Goal: Task Accomplishment & Management: Complete application form

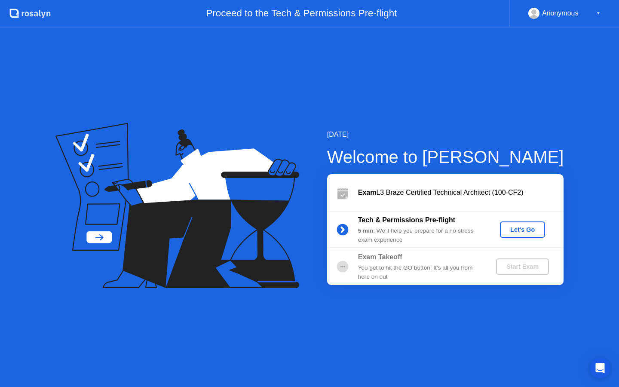
click at [517, 233] on div "Let's Go" at bounding box center [523, 229] width 38 height 7
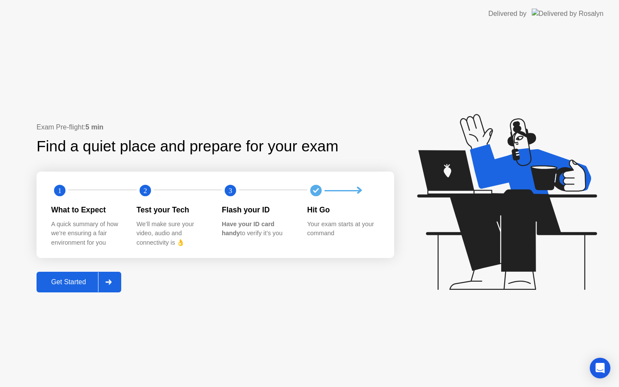
click at [86, 278] on div "Get Started" at bounding box center [68, 282] width 59 height 8
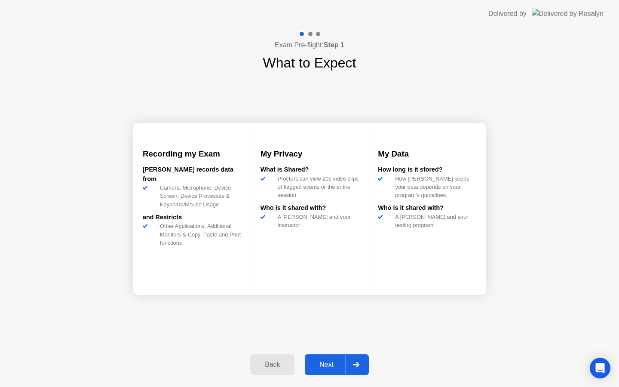
click at [336, 363] on div "Next" at bounding box center [327, 365] width 38 height 8
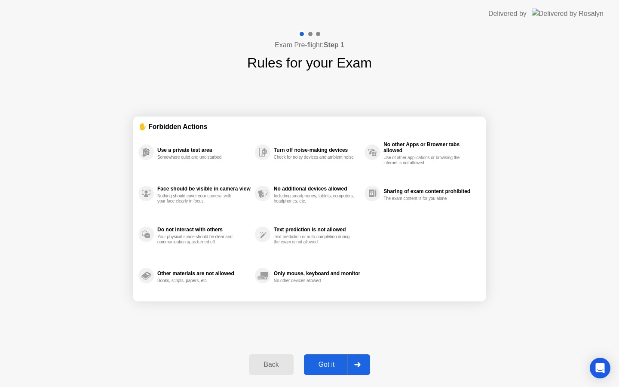
click at [332, 358] on button "Got it" at bounding box center [337, 364] width 66 height 21
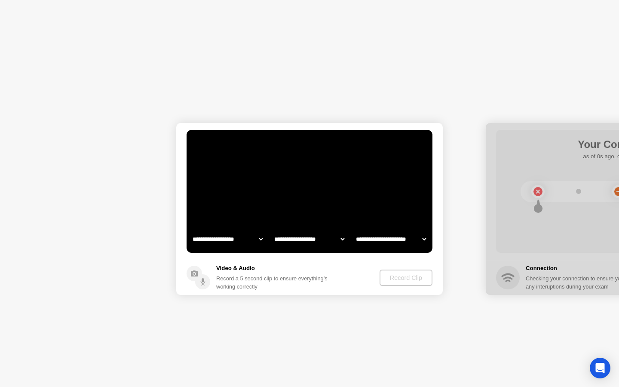
select select "**********"
select select "*******"
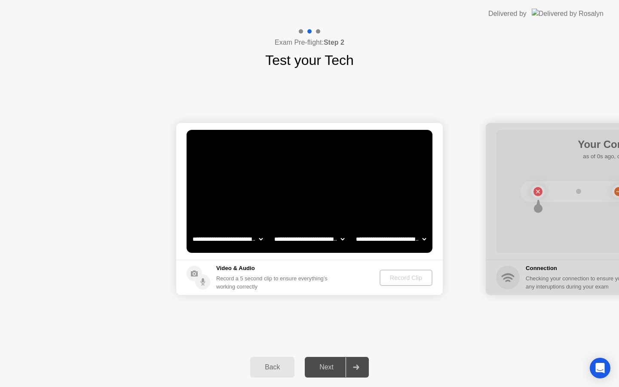
click at [329, 249] on video at bounding box center [310, 191] width 246 height 123
click at [400, 278] on div "Record Clip" at bounding box center [406, 277] width 46 height 7
click at [320, 363] on div "Next" at bounding box center [327, 367] width 38 height 8
click at [402, 283] on button "Record Clip" at bounding box center [407, 278] width 52 height 16
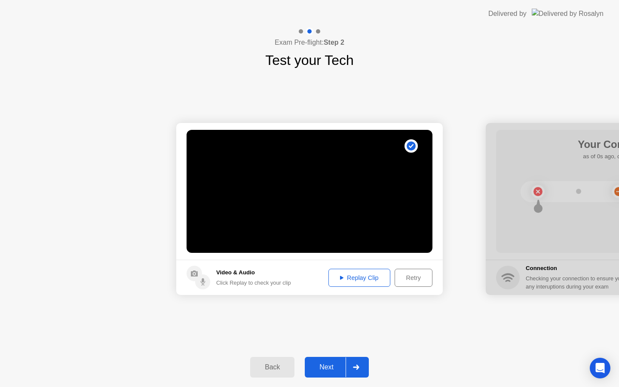
click at [377, 283] on button "Replay Clip" at bounding box center [360, 278] width 62 height 18
click at [357, 359] on div at bounding box center [356, 367] width 21 height 20
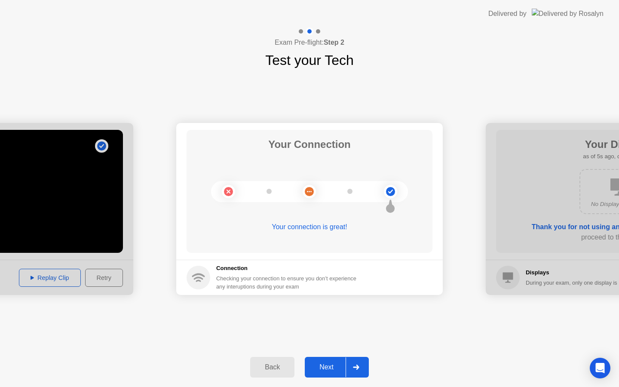
click at [332, 363] on div "Next" at bounding box center [327, 367] width 38 height 8
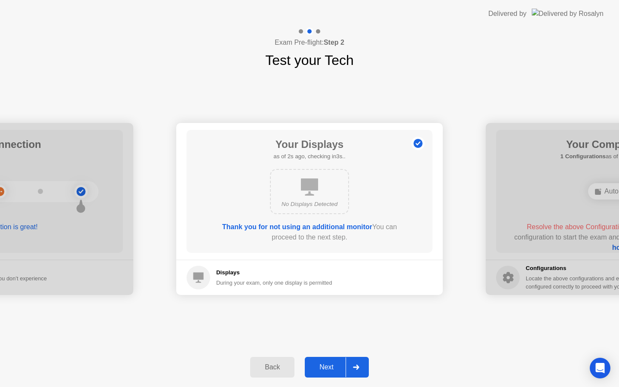
drag, startPoint x: 332, startPoint y: 357, endPoint x: 340, endPoint y: 275, distance: 82.2
click at [340, 276] on div "**********" at bounding box center [309, 208] width 619 height 360
click at [340, 274] on footer "Displays During your exam, only one display is permitted" at bounding box center [309, 277] width 267 height 35
click at [323, 365] on div "Next" at bounding box center [327, 367] width 38 height 8
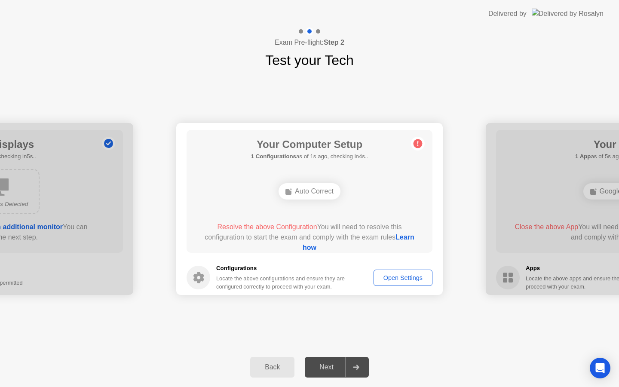
click at [394, 283] on button "Open Settings" at bounding box center [403, 278] width 59 height 16
click at [320, 195] on div "Auto Correct" at bounding box center [310, 191] width 62 height 16
drag, startPoint x: 319, startPoint y: 246, endPoint x: 271, endPoint y: 202, distance: 64.8
click at [271, 202] on div "Your Computer Setup Searching for configurations... Auto Correct Resolve the ab…" at bounding box center [310, 191] width 246 height 123
click at [271, 202] on div "Auto Correct" at bounding box center [309, 191] width 197 height 23
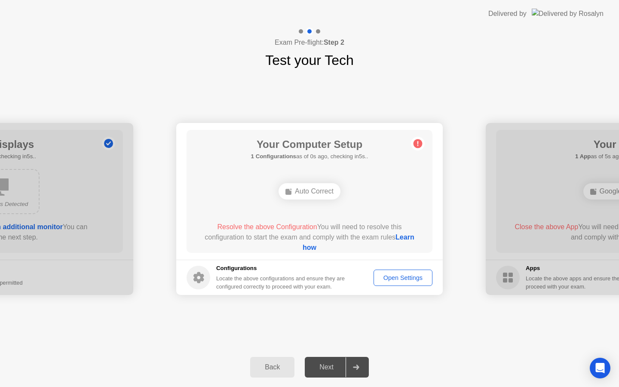
click at [271, 202] on div "Auto Correct" at bounding box center [309, 191] width 197 height 23
click at [295, 196] on div "Auto Correct" at bounding box center [310, 191] width 62 height 16
click at [345, 219] on div "Your Computer Setup 1 Configurations as of 3s ago, checking in2s.. Auto Correct…" at bounding box center [310, 191] width 246 height 123
click at [330, 191] on div "Auto Correct" at bounding box center [310, 191] width 62 height 16
click at [416, 142] on circle at bounding box center [418, 143] width 9 height 9
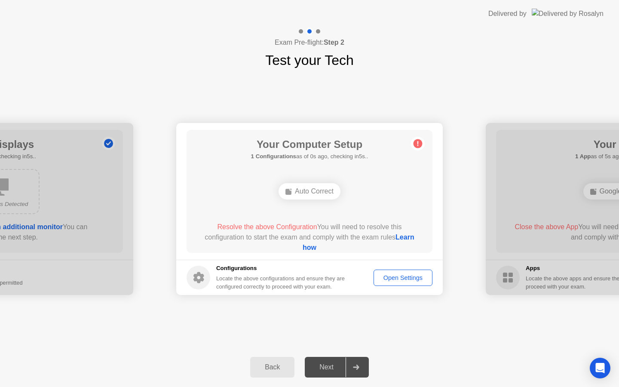
click at [416, 142] on circle at bounding box center [418, 143] width 9 height 9
click at [305, 200] on div "Auto Correct" at bounding box center [309, 191] width 197 height 23
click at [300, 179] on div "Your Computer Setup 1 Configurations as of 2s ago, checking in3s.. Auto Correct…" at bounding box center [310, 191] width 246 height 123
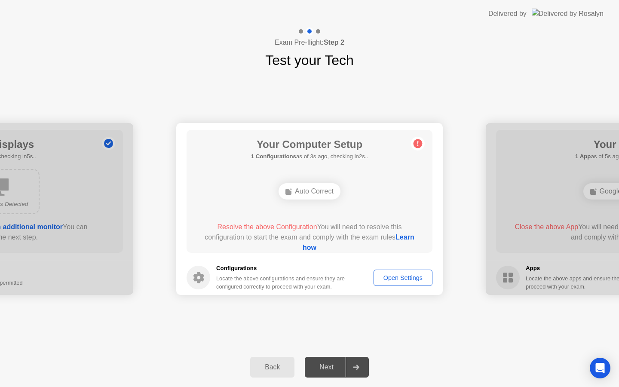
click at [300, 185] on div "Auto Correct" at bounding box center [310, 191] width 62 height 16
click at [335, 367] on div "Next" at bounding box center [327, 367] width 38 height 8
click at [359, 372] on div at bounding box center [356, 367] width 21 height 20
click at [414, 145] on circle at bounding box center [418, 143] width 9 height 9
click at [416, 145] on circle at bounding box center [418, 143] width 9 height 9
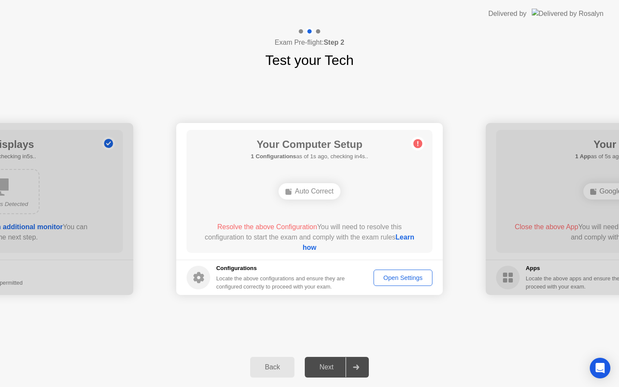
click at [402, 277] on div "Open Settings" at bounding box center [403, 277] width 53 height 7
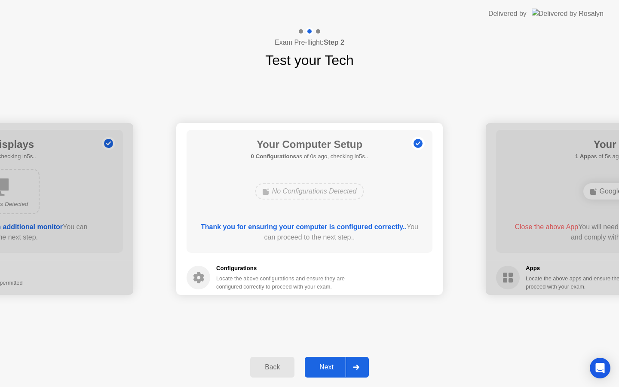
click at [325, 361] on button "Next" at bounding box center [337, 367] width 64 height 21
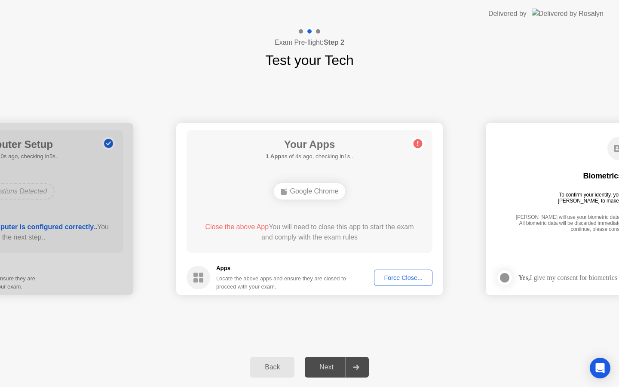
click at [405, 280] on div "Force Close..." at bounding box center [403, 277] width 52 height 7
click at [329, 239] on div "Close the above App You will need to close this app to start the exam and compl…" at bounding box center [310, 232] width 222 height 21
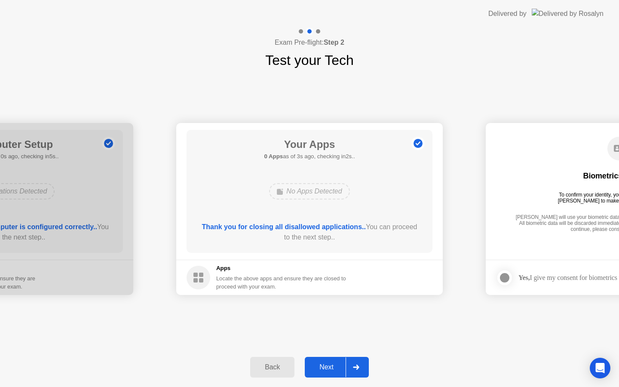
click at [344, 360] on button "Next" at bounding box center [337, 367] width 64 height 21
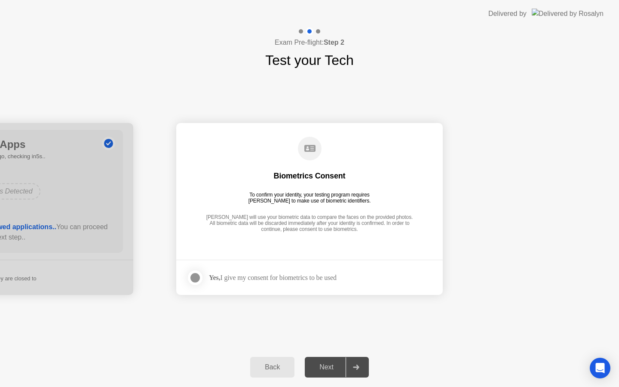
click at [264, 280] on div "Yes, I give my consent for biometrics to be used" at bounding box center [273, 278] width 128 height 8
click at [200, 276] on div at bounding box center [195, 278] width 10 height 10
click at [328, 363] on div "Next" at bounding box center [327, 367] width 38 height 8
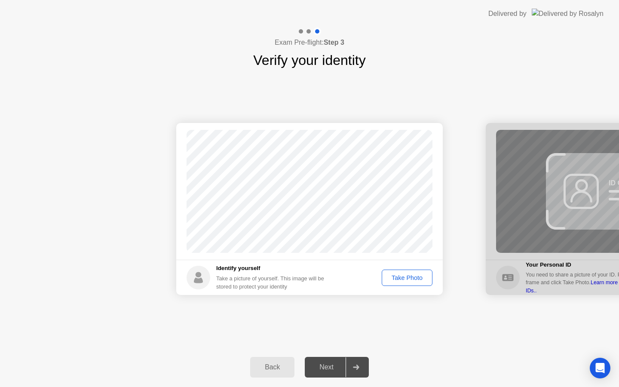
click at [392, 275] on div "Take Photo" at bounding box center [407, 277] width 45 height 7
click at [330, 365] on div "Next" at bounding box center [327, 367] width 38 height 8
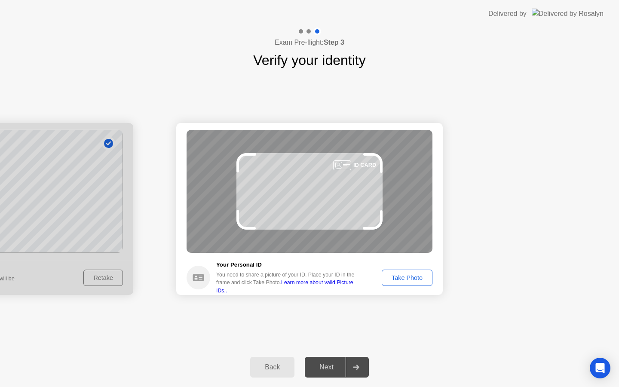
click at [421, 277] on div "Take Photo" at bounding box center [407, 277] width 45 height 7
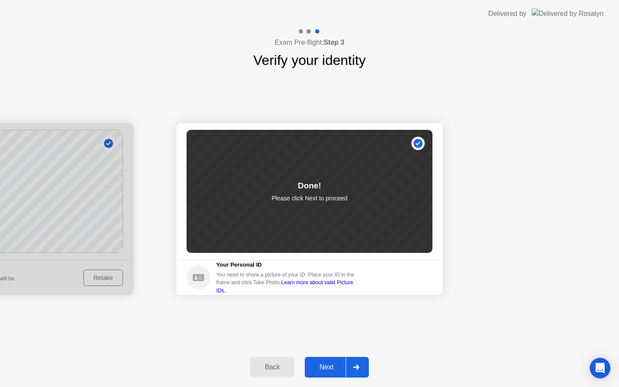
click at [334, 362] on button "Next" at bounding box center [337, 367] width 64 height 21
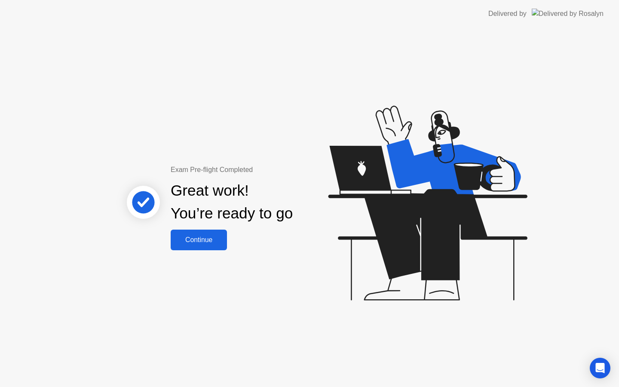
click at [208, 243] on div "Continue" at bounding box center [198, 240] width 51 height 8
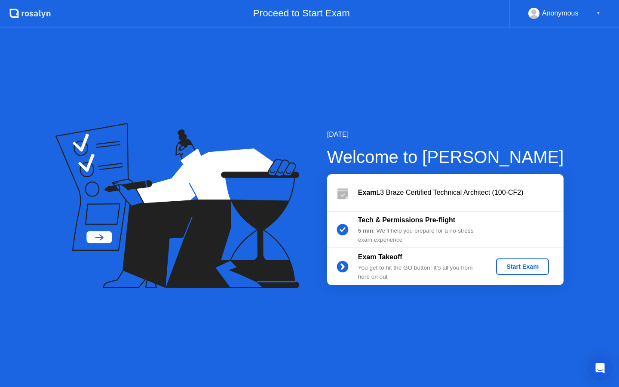
click at [503, 268] on div "Start Exam" at bounding box center [523, 266] width 46 height 7
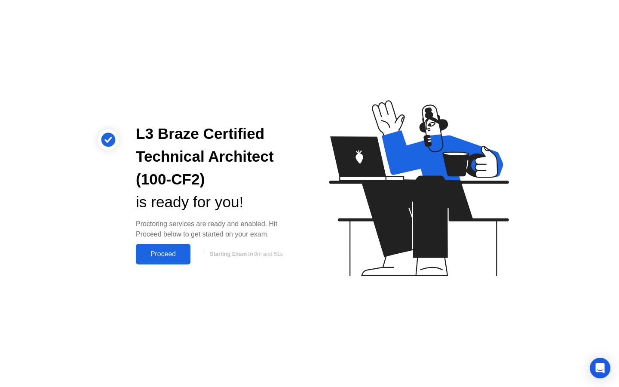
click at [171, 247] on button "Proceed" at bounding box center [163, 254] width 55 height 21
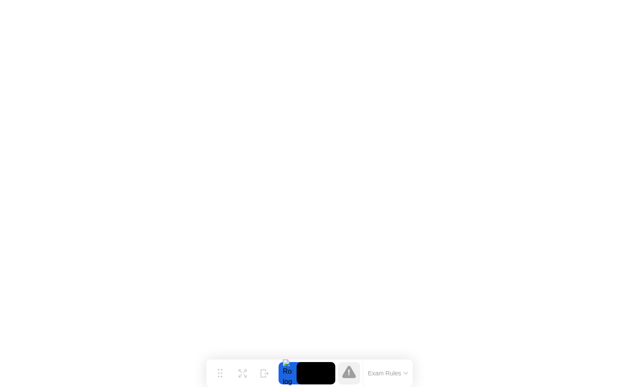
click at [385, 374] on button "Exam Rules" at bounding box center [389, 374] width 46 height 8
